Goal: Task Accomplishment & Management: Use online tool/utility

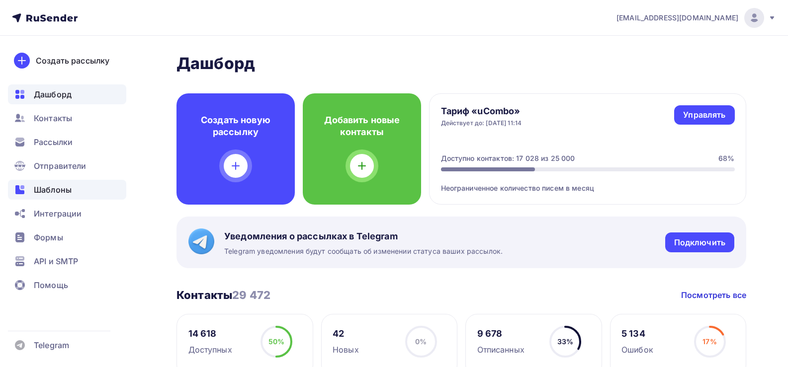
click at [41, 188] on span "Шаблоны" at bounding box center [53, 190] width 38 height 12
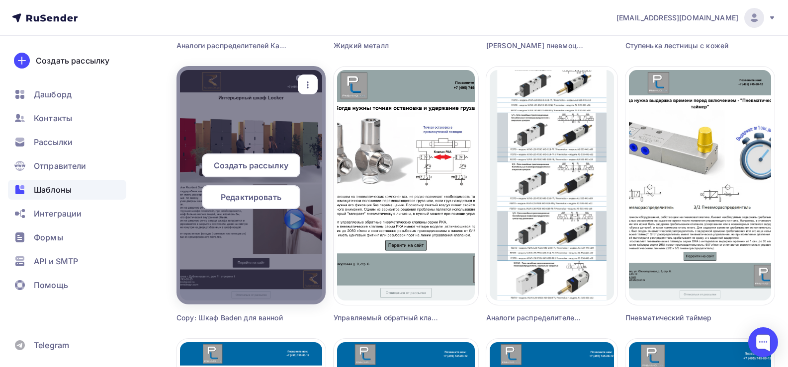
scroll to position [895, 0]
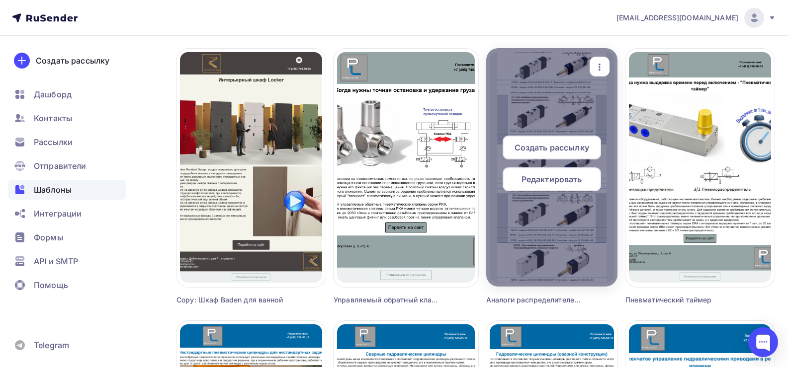
click at [602, 65] on icon "button" at bounding box center [600, 67] width 12 height 12
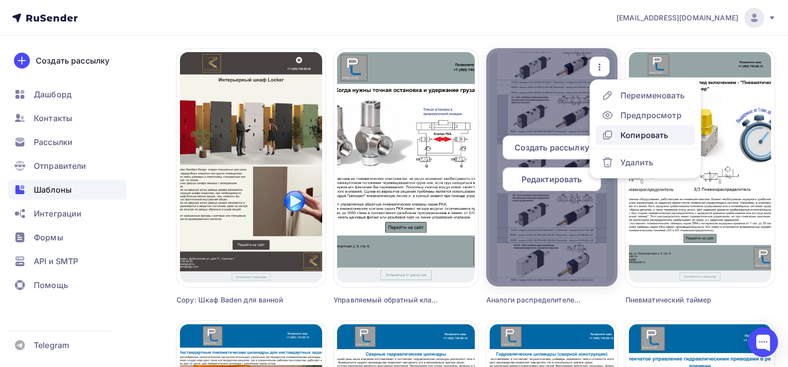
click at [641, 137] on div "Копировать" at bounding box center [645, 135] width 48 height 12
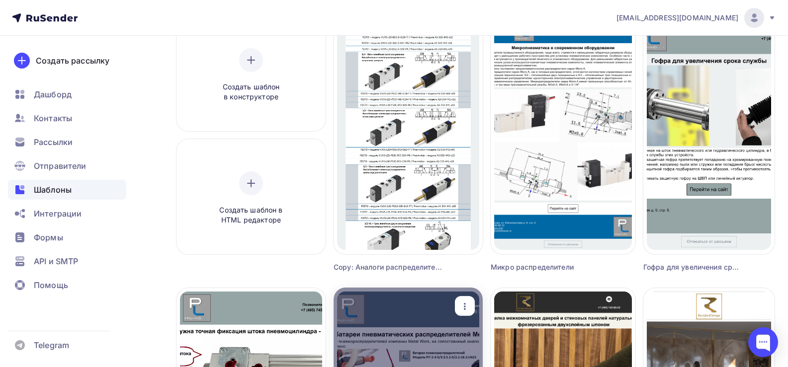
scroll to position [0, 0]
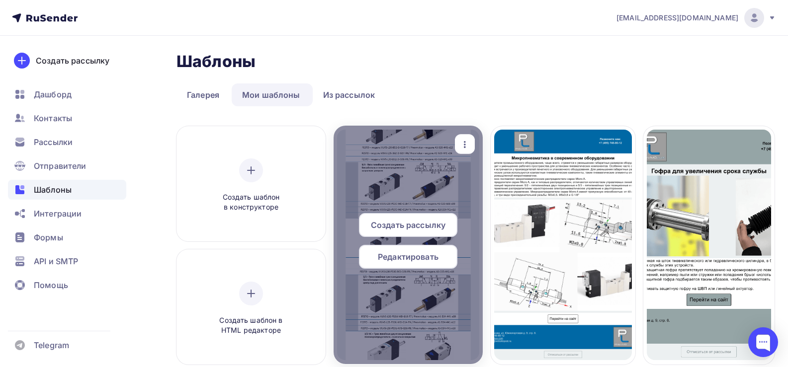
click at [467, 143] on icon "button" at bounding box center [465, 145] width 12 height 12
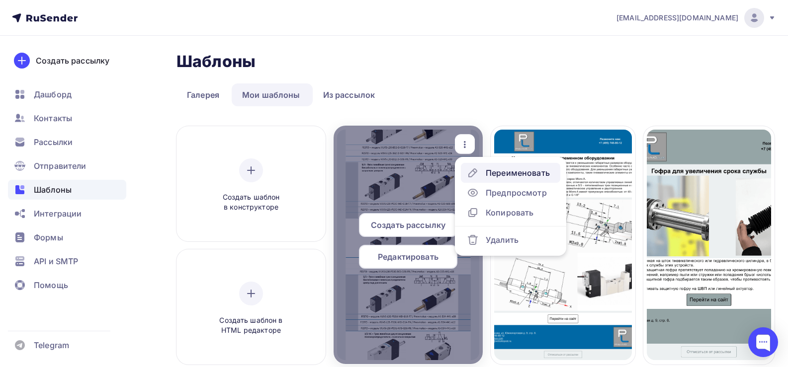
click at [510, 174] on div "Переименовать" at bounding box center [518, 173] width 64 height 12
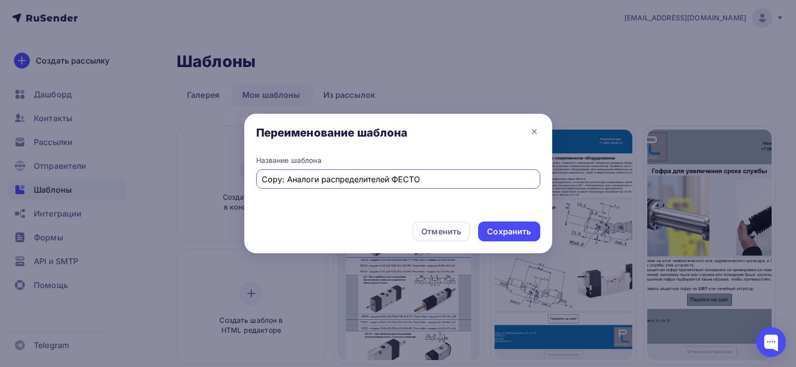
drag, startPoint x: 287, startPoint y: 178, endPoint x: 192, endPoint y: 183, distance: 95.1
click at [192, 183] on div "Переименование шаблона Название шаблона Copy: Аналоги распределителей ФЕСТО Отм…" at bounding box center [398, 183] width 796 height 367
drag, startPoint x: 371, startPoint y: 179, endPoint x: 484, endPoint y: 181, distance: 113.4
click at [484, 181] on input "Аналоги распределителей ФЕСТО" at bounding box center [398, 180] width 273 height 12
type input "Аналоги распределителей SMC"
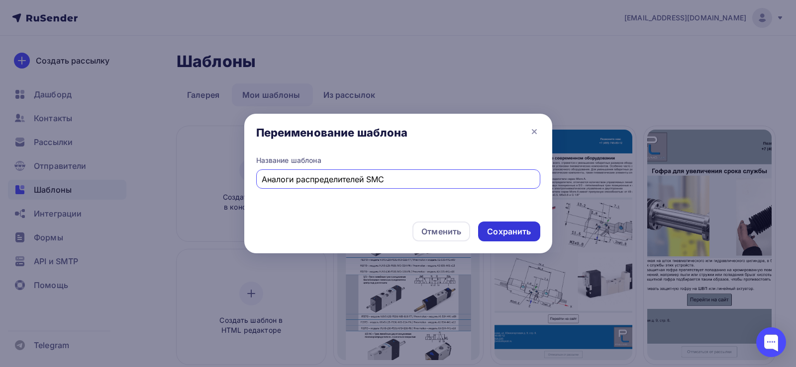
click at [518, 233] on div "Сохранить" at bounding box center [509, 231] width 44 height 11
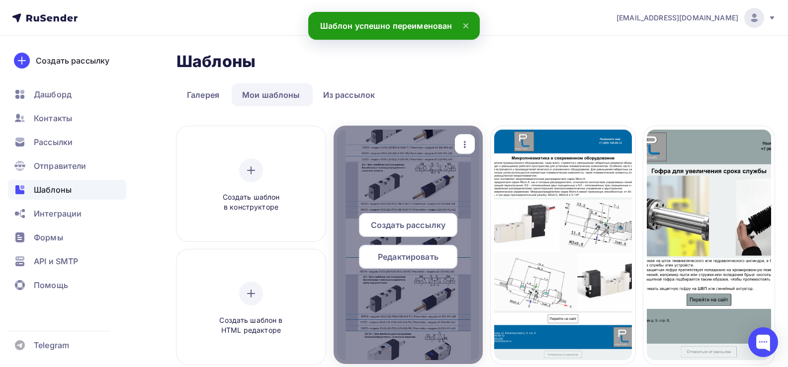
click at [395, 266] on div "Редактировать" at bounding box center [408, 257] width 98 height 24
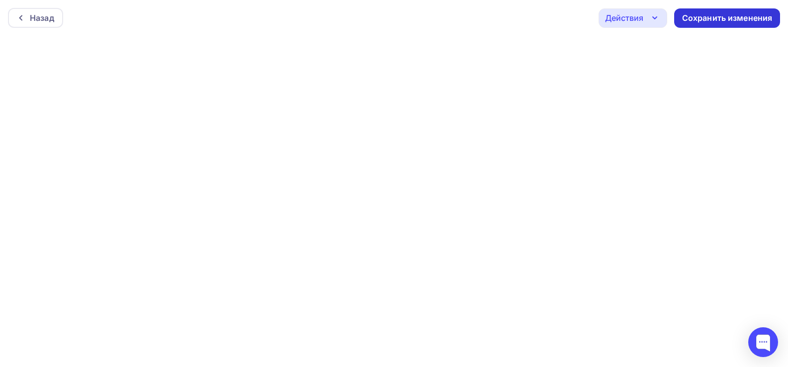
click at [720, 17] on div "Сохранить изменения" at bounding box center [727, 17] width 91 height 11
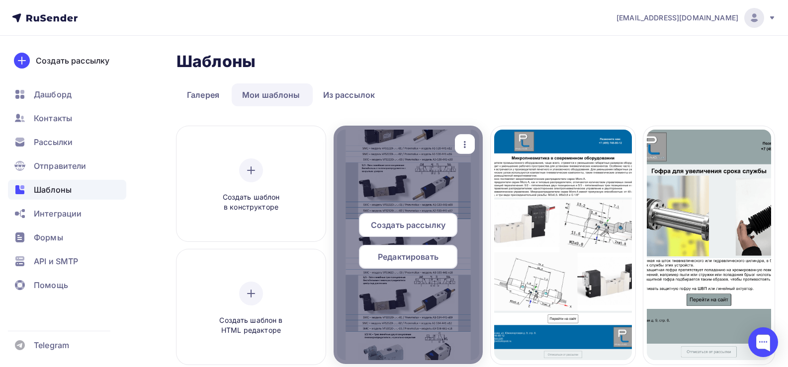
click at [464, 144] on icon "button" at bounding box center [465, 145] width 12 height 12
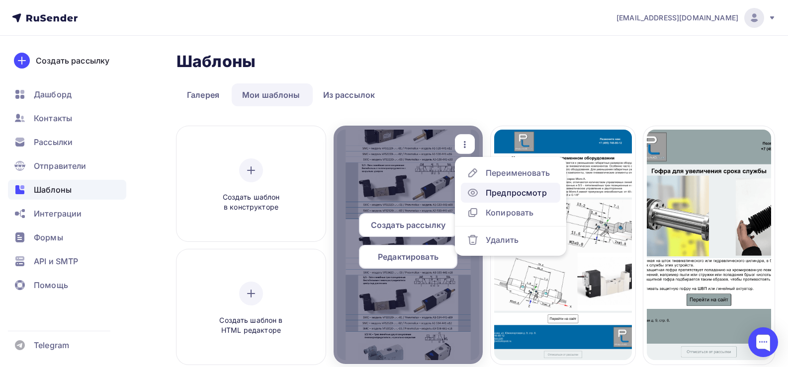
click at [507, 195] on div "Предпросмотр" at bounding box center [516, 193] width 61 height 12
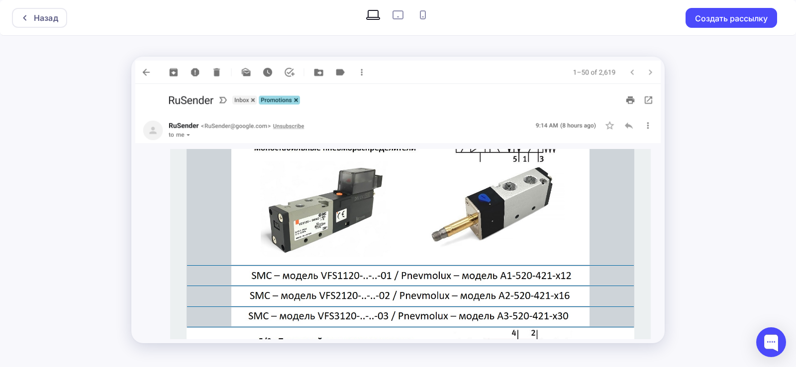
scroll to position [199, 0]
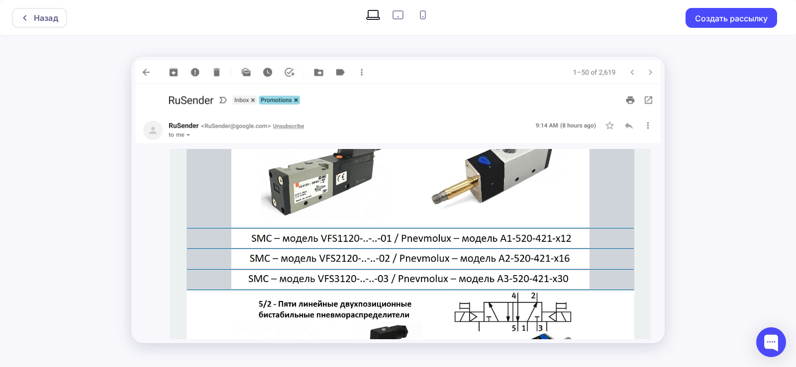
click at [342, 242] on img at bounding box center [410, 238] width 358 height 19
click at [410, 262] on img at bounding box center [410, 259] width 358 height 19
click at [402, 279] on img at bounding box center [410, 280] width 358 height 19
click at [308, 234] on img at bounding box center [410, 238] width 358 height 19
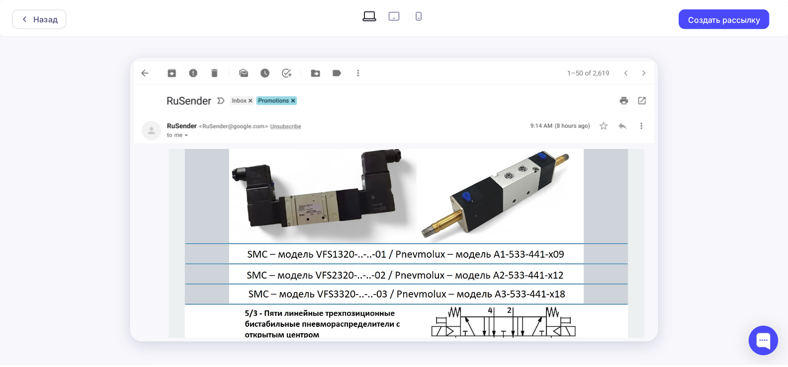
scroll to position [597, 0]
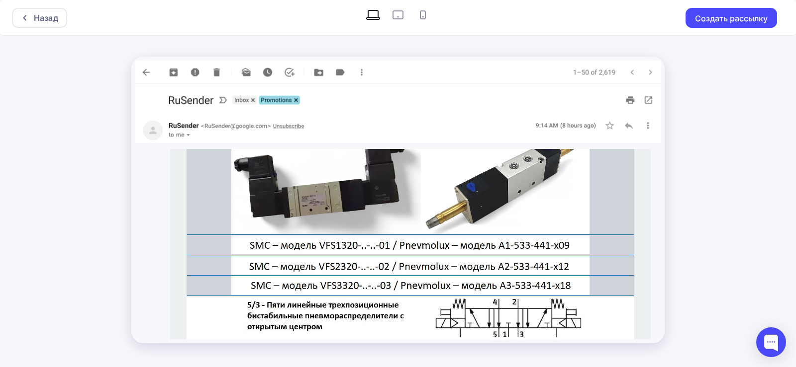
click at [375, 243] on img at bounding box center [410, 245] width 358 height 19
click at [338, 263] on img at bounding box center [410, 265] width 358 height 19
click at [38, 16] on div "Назад" at bounding box center [46, 18] width 24 height 12
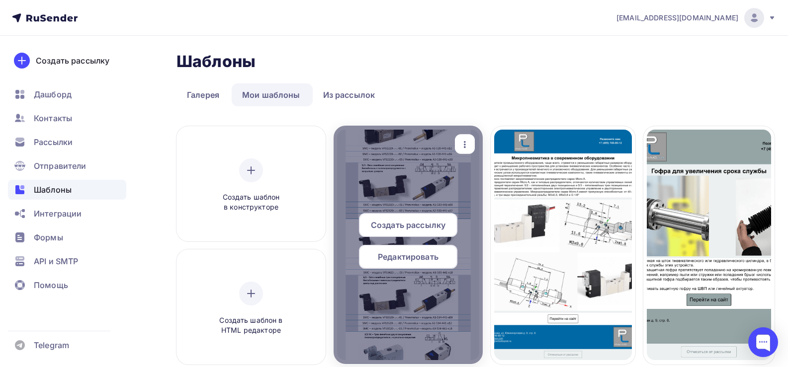
click at [400, 255] on span "Редактировать" at bounding box center [408, 257] width 61 height 12
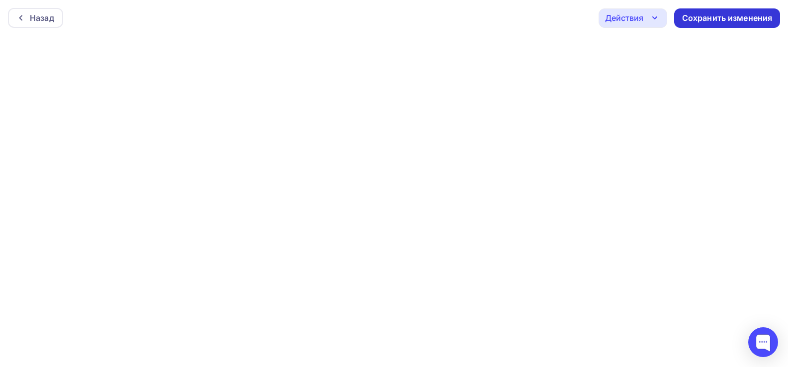
click at [714, 17] on div "Сохранить изменения" at bounding box center [727, 17] width 91 height 11
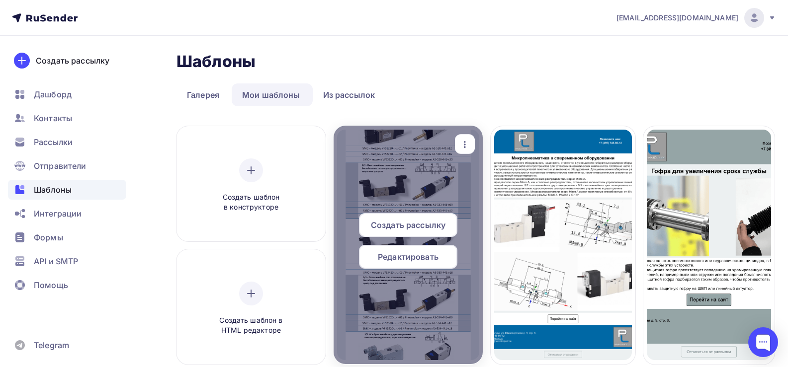
click at [423, 261] on span "Редактировать" at bounding box center [408, 257] width 61 height 12
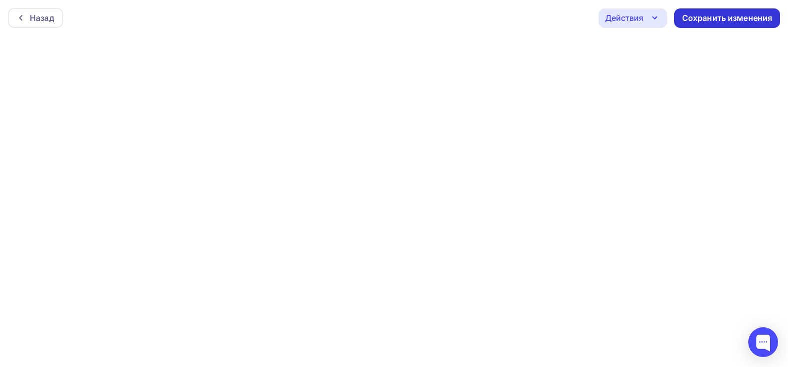
click at [709, 21] on div "Сохранить изменения" at bounding box center [727, 17] width 91 height 11
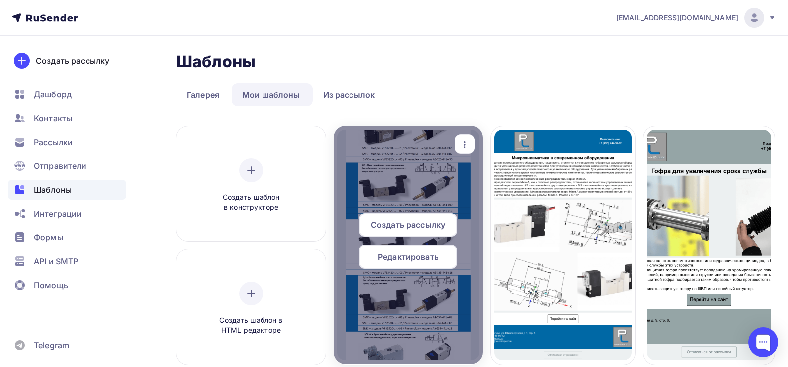
click at [464, 142] on icon "button" at bounding box center [465, 145] width 12 height 12
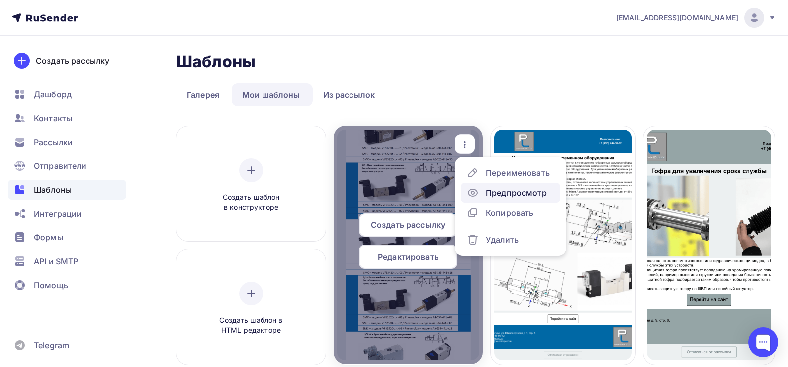
click at [510, 192] on div "Предпросмотр" at bounding box center [516, 193] width 61 height 12
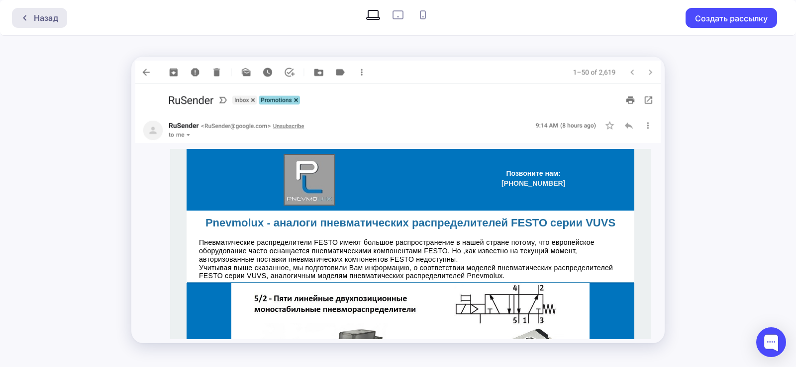
click at [35, 17] on div "Назад" at bounding box center [46, 18] width 24 height 12
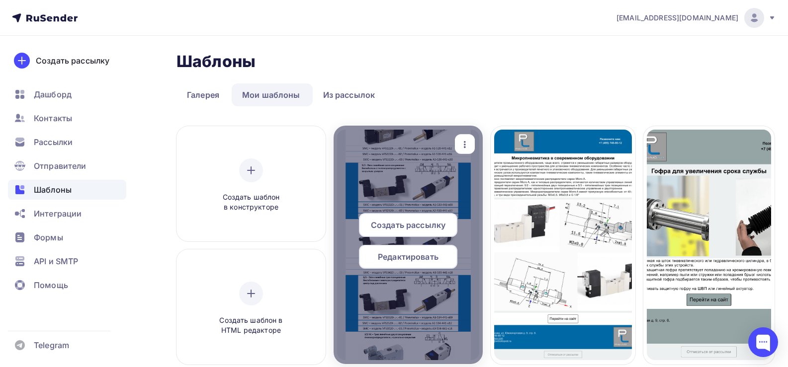
click at [401, 257] on span "Редактировать" at bounding box center [408, 257] width 61 height 12
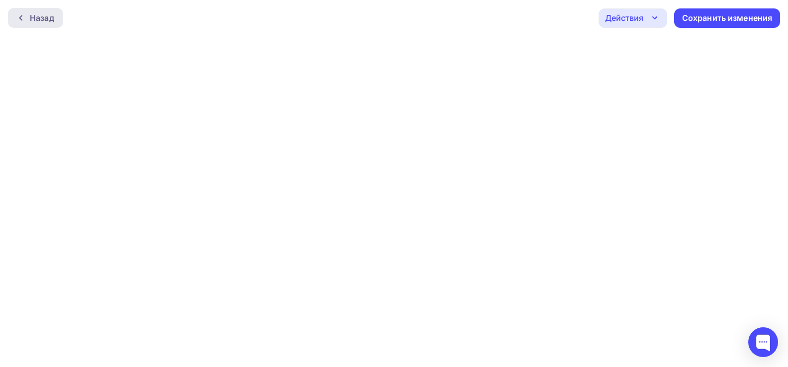
click at [44, 19] on div "Назад" at bounding box center [42, 18] width 24 height 12
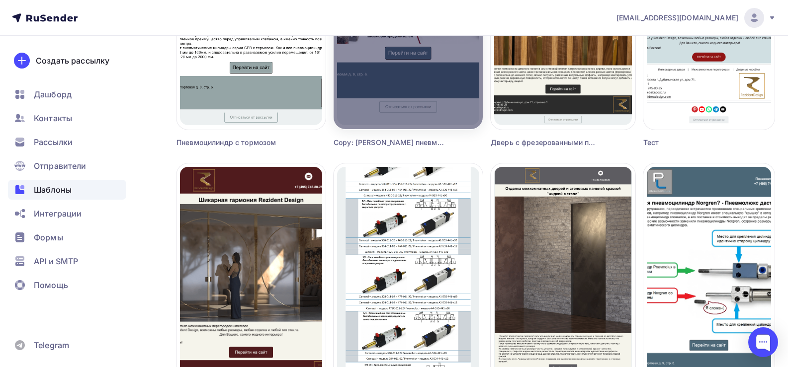
scroll to position [547, 0]
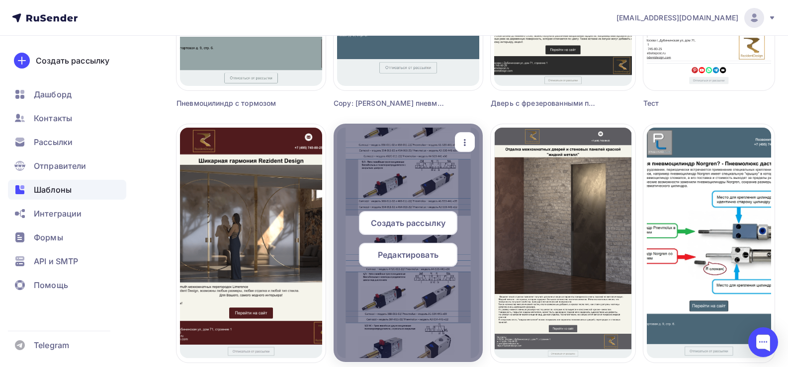
click at [461, 139] on icon "button" at bounding box center [465, 143] width 12 height 12
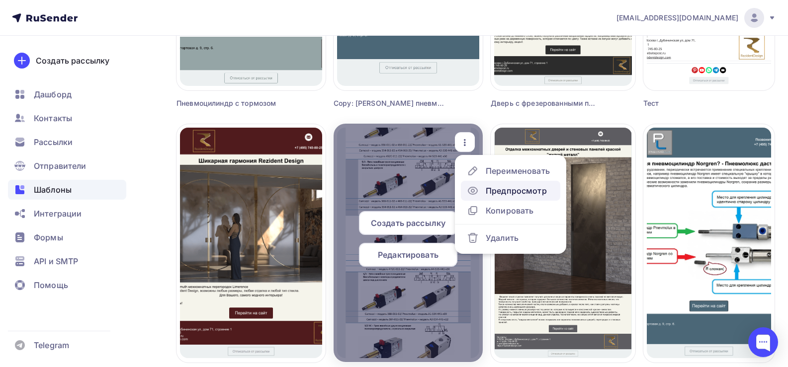
click at [512, 194] on div "Предпросмотр" at bounding box center [516, 191] width 61 height 12
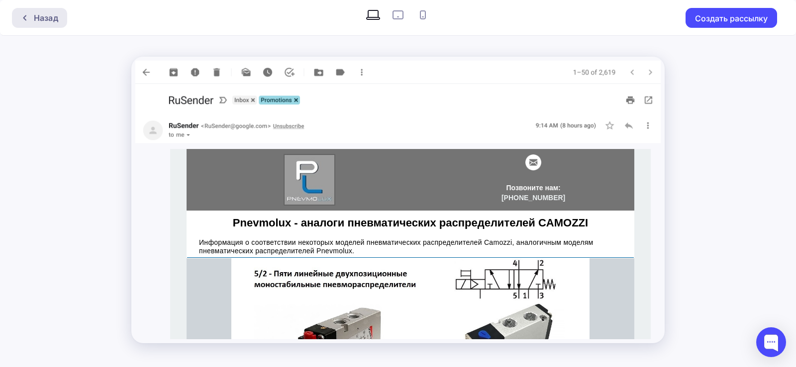
click at [43, 18] on div "Назад" at bounding box center [46, 18] width 24 height 12
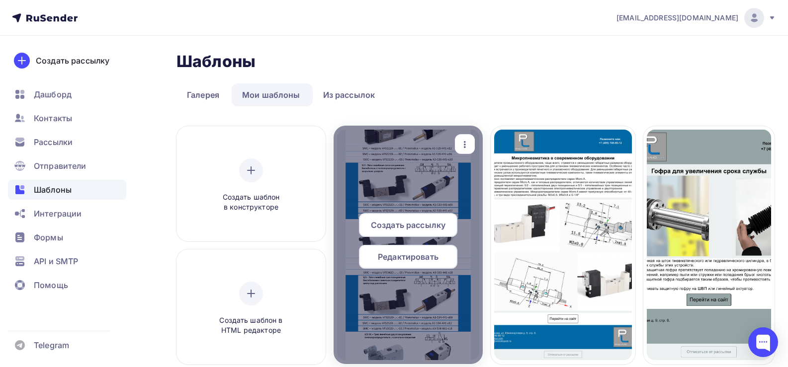
click at [428, 258] on span "Редактировать" at bounding box center [408, 257] width 61 height 12
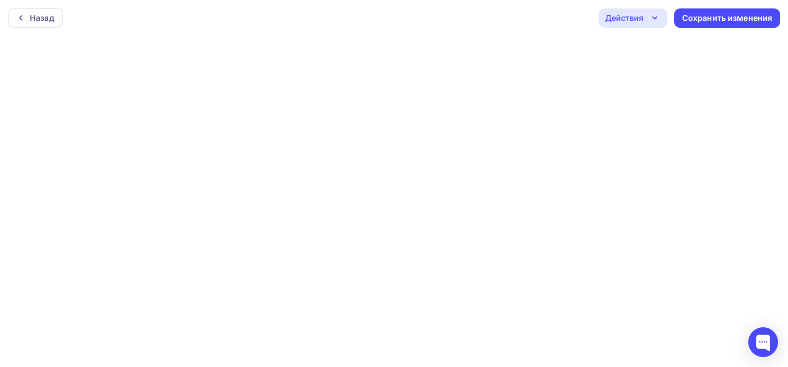
click at [636, 21] on div "Действия" at bounding box center [624, 18] width 38 height 12
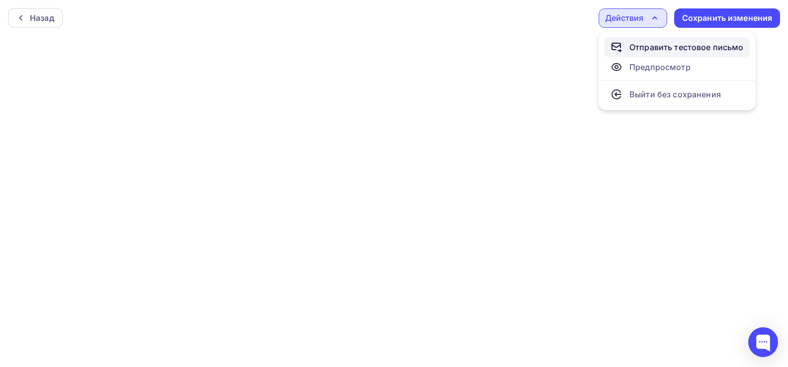
click at [647, 46] on div "Отправить тестовое письмо" at bounding box center [687, 47] width 114 height 12
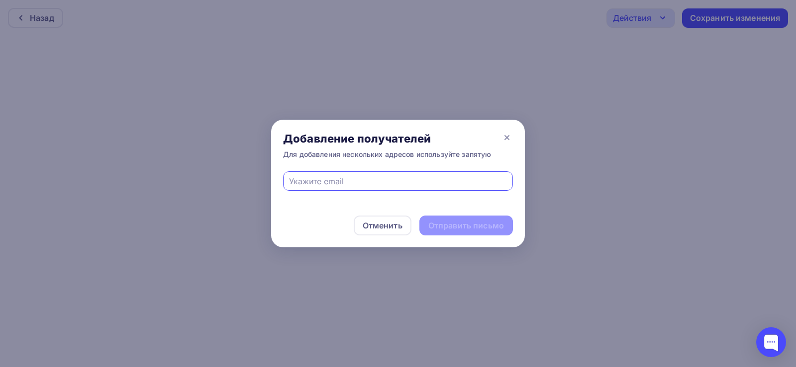
click at [330, 186] on input "text" at bounding box center [398, 182] width 218 height 12
type input "[EMAIL_ADDRESS][DOMAIN_NAME]"
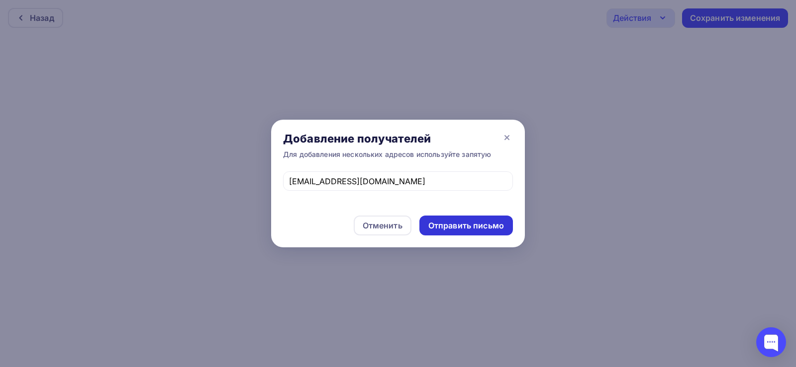
click at [480, 227] on div "Отправить письмо" at bounding box center [466, 225] width 76 height 11
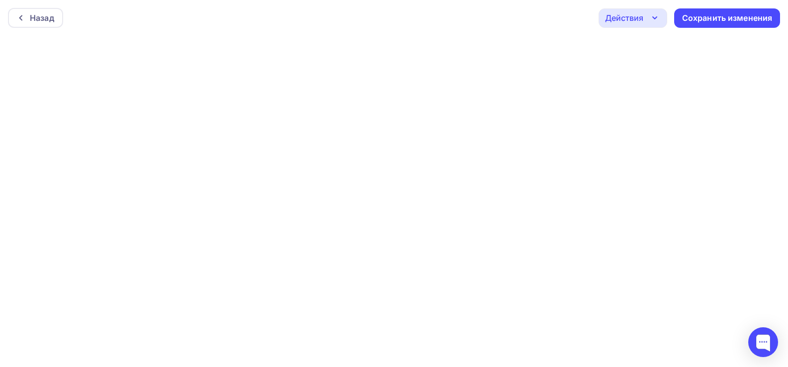
click at [653, 16] on icon "button" at bounding box center [655, 18] width 12 height 12
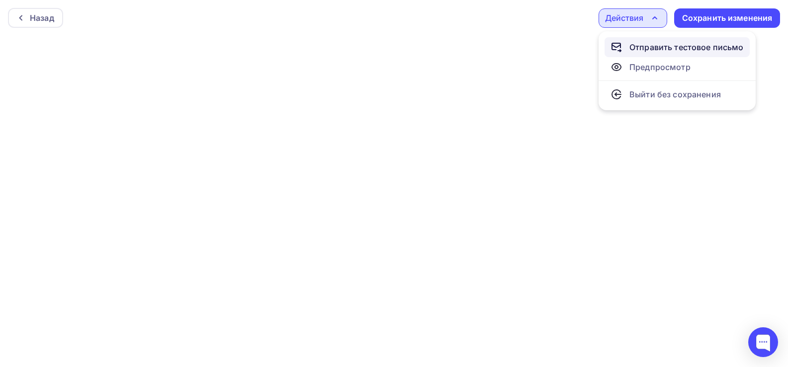
click at [655, 46] on div "Отправить тестовое письмо" at bounding box center [687, 47] width 114 height 12
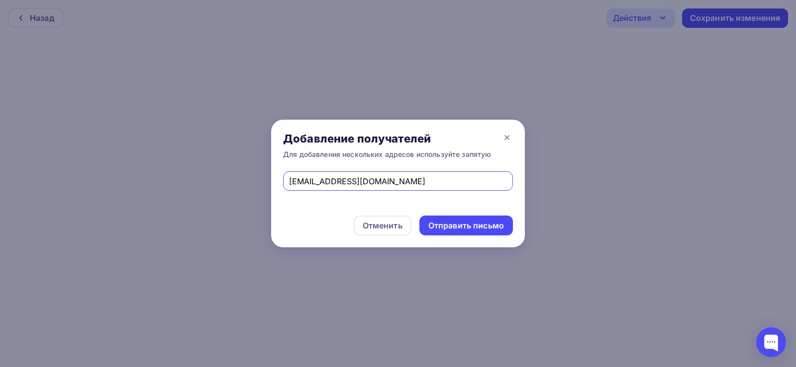
drag, startPoint x: 356, startPoint y: 183, endPoint x: 259, endPoint y: 185, distance: 97.5
click at [259, 185] on div "Добавление получателей Для добавления нескольких адресов используйте запятую [E…" at bounding box center [398, 183] width 796 height 367
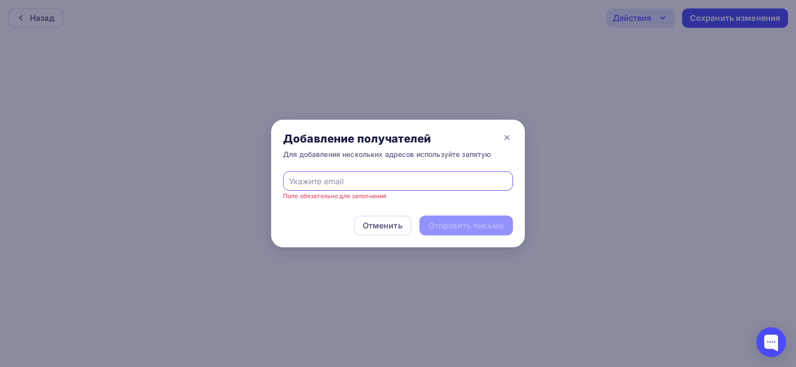
click at [384, 185] on input "text" at bounding box center [398, 182] width 218 height 12
type input "[EMAIL_ADDRESS][DOMAIN_NAME]"
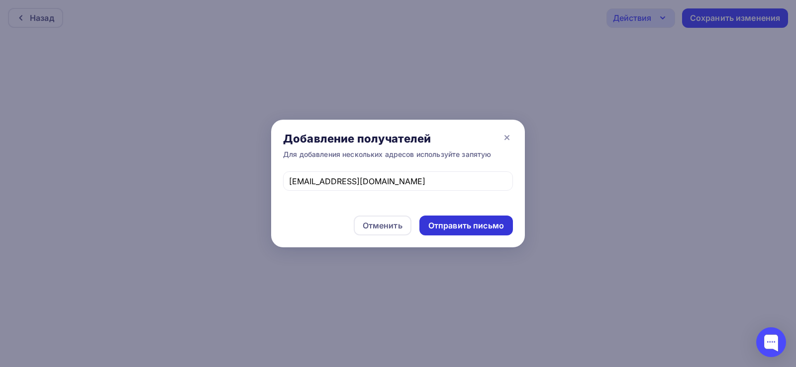
click at [453, 222] on div "Отправить письмо" at bounding box center [466, 225] width 76 height 11
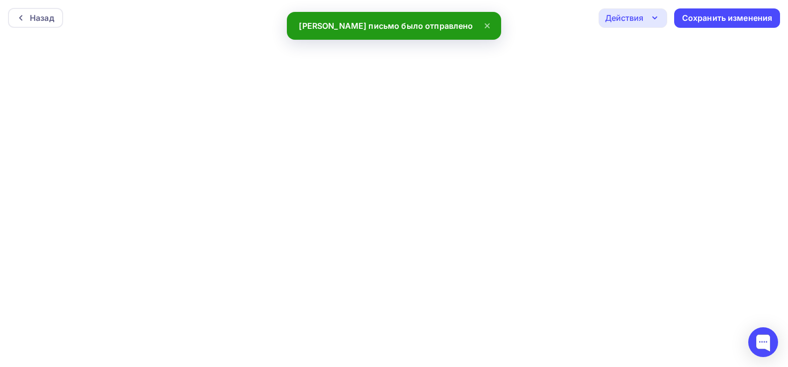
click at [652, 14] on icon "button" at bounding box center [655, 18] width 12 height 12
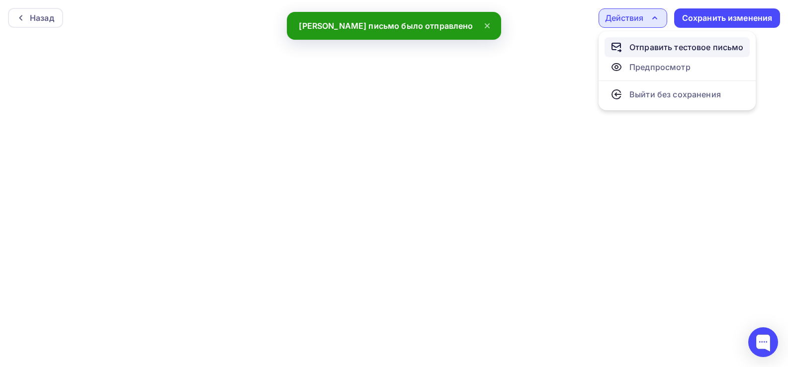
click at [648, 49] on div "Отправить тестовое письмо" at bounding box center [687, 47] width 114 height 12
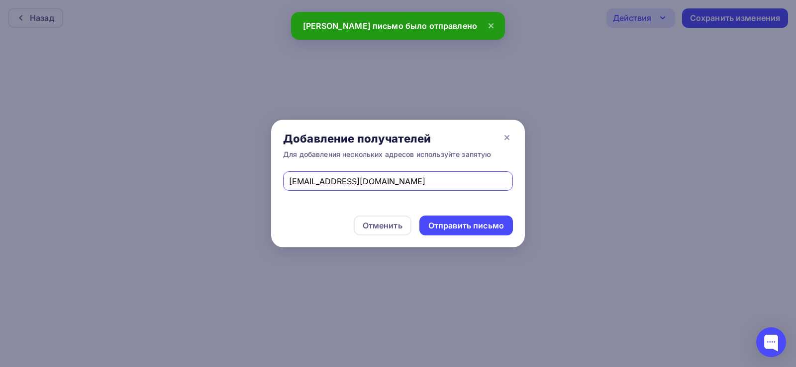
drag, startPoint x: 355, startPoint y: 183, endPoint x: 241, endPoint y: 190, distance: 114.1
click at [241, 190] on div "Добавление получателей Для добавления нескольких адресов используйте запятую [E…" at bounding box center [398, 183] width 796 height 367
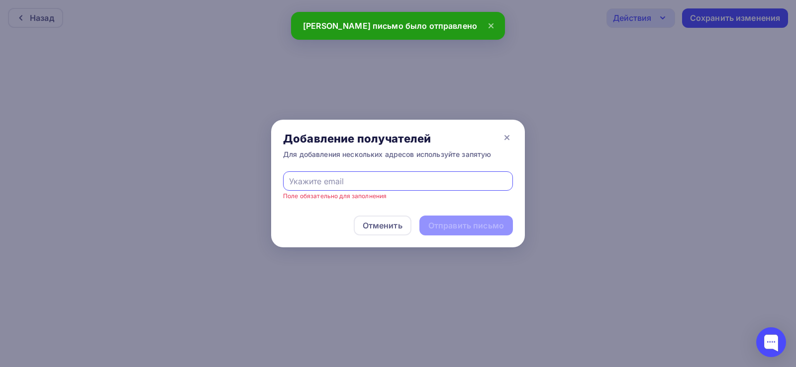
click at [375, 178] on input "text" at bounding box center [398, 182] width 218 height 12
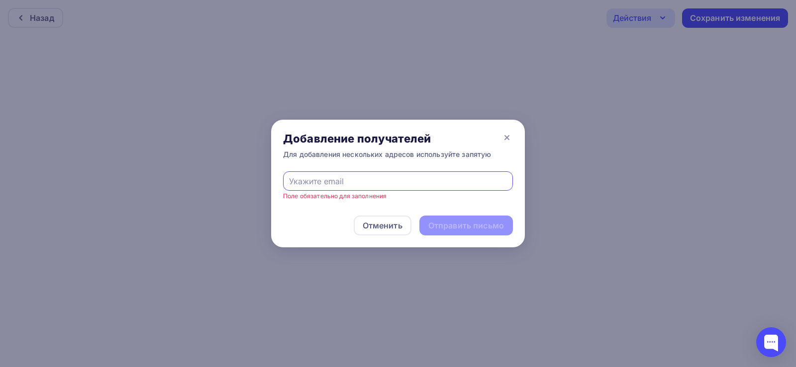
type input "[EMAIL_ADDRESS][DOMAIN_NAME]"
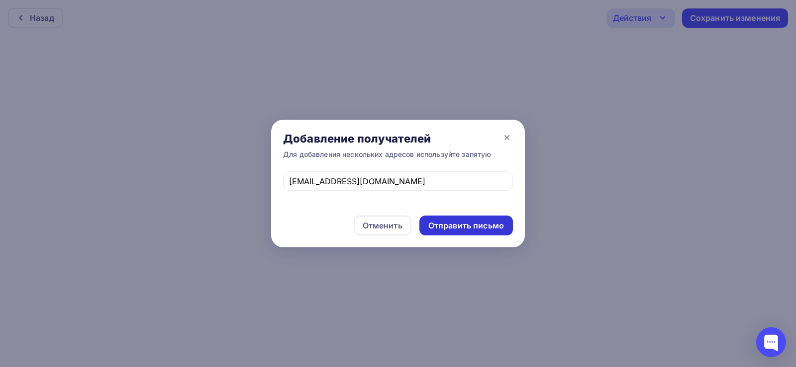
click at [434, 230] on div "Отправить письмо" at bounding box center [466, 225] width 76 height 11
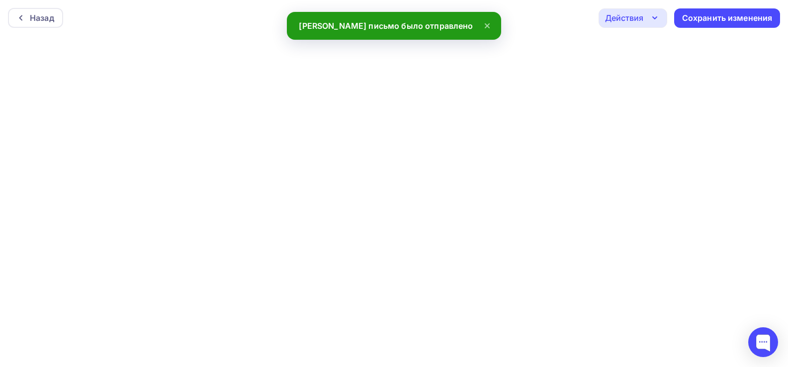
click at [650, 18] on icon "button" at bounding box center [655, 18] width 12 height 12
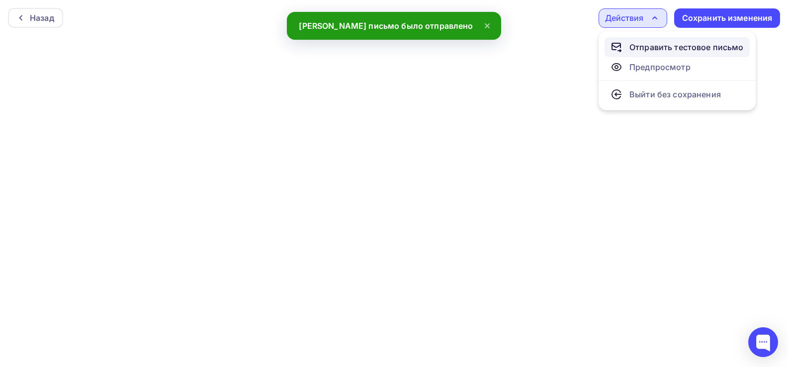
click at [643, 48] on div "Отправить тестовое письмо" at bounding box center [687, 47] width 114 height 12
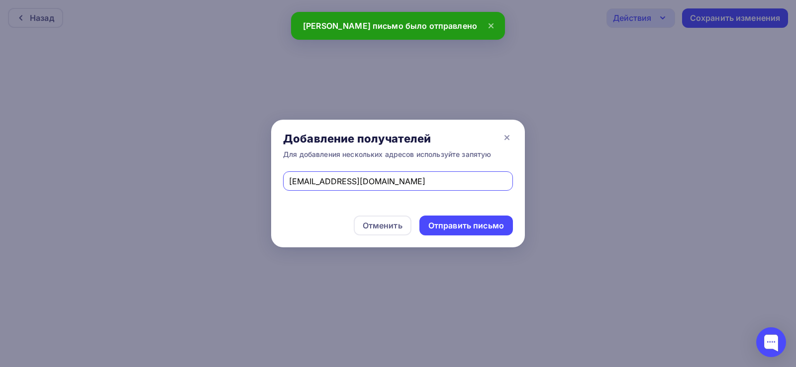
drag, startPoint x: 382, startPoint y: 184, endPoint x: 255, endPoint y: 193, distance: 127.1
click at [255, 193] on div "Добавление получателей Для добавления нескольких адресов используйте запятую [E…" at bounding box center [398, 183] width 796 height 367
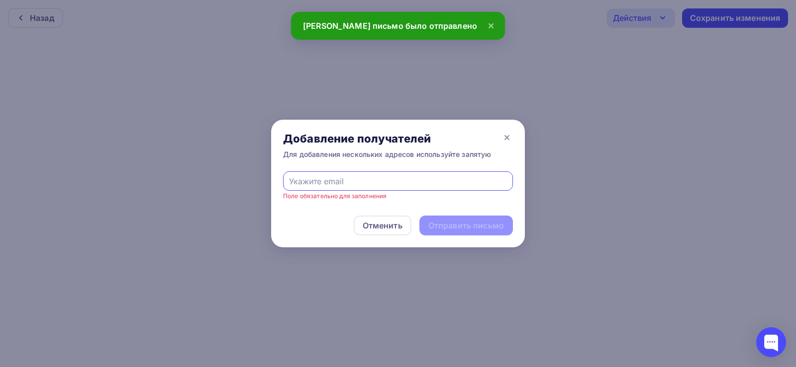
click at [343, 182] on input "text" at bounding box center [398, 182] width 218 height 12
type input "[EMAIL_ADDRESS][DOMAIN_NAME]"
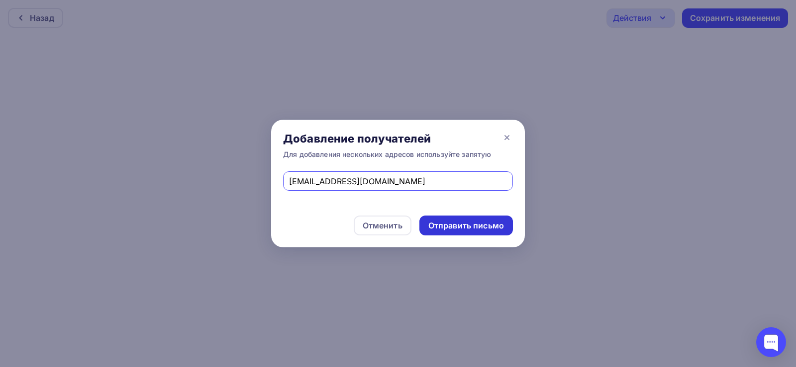
click at [441, 225] on div "Отправить письмо" at bounding box center [466, 225] width 76 height 11
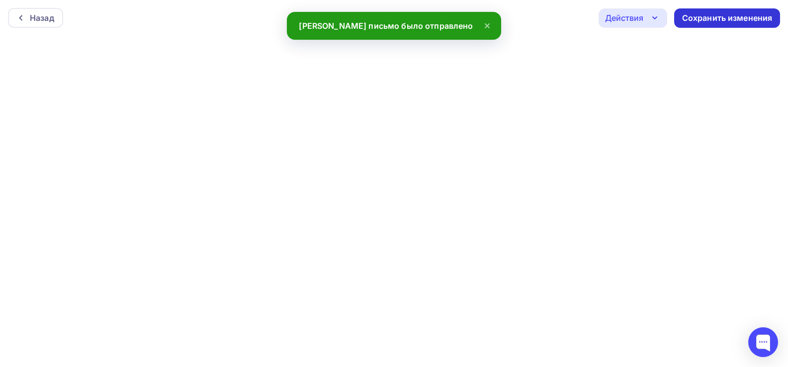
click at [711, 11] on div "Сохранить изменения" at bounding box center [727, 17] width 106 height 19
